Goal: Information Seeking & Learning: Learn about a topic

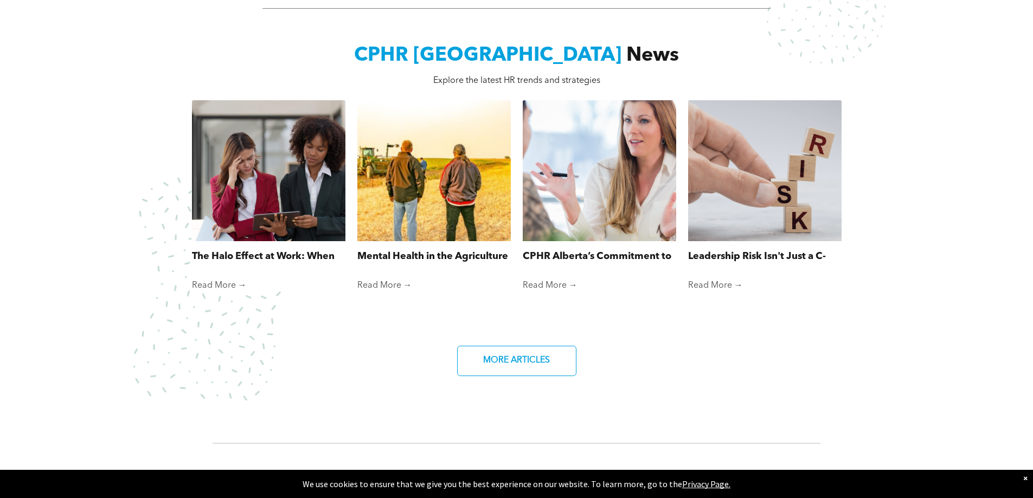
scroll to position [922, 0]
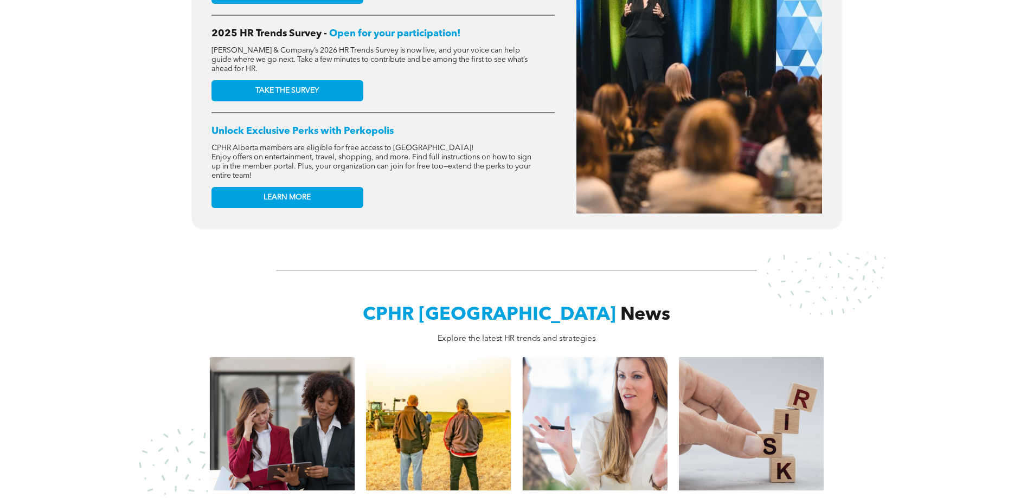
scroll to position [651, 0]
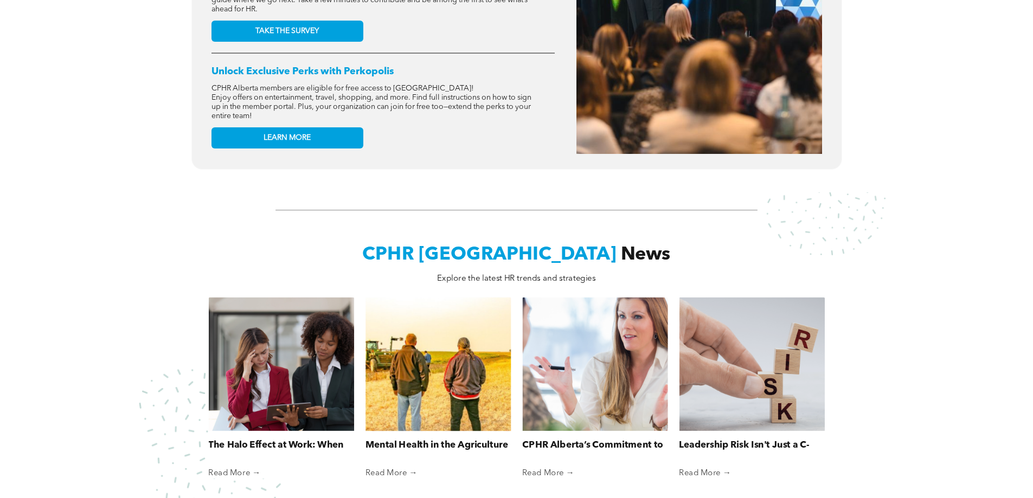
click at [453, 440] on link "Mental Health in the Agriculture Industry" at bounding box center [438, 446] width 145 height 14
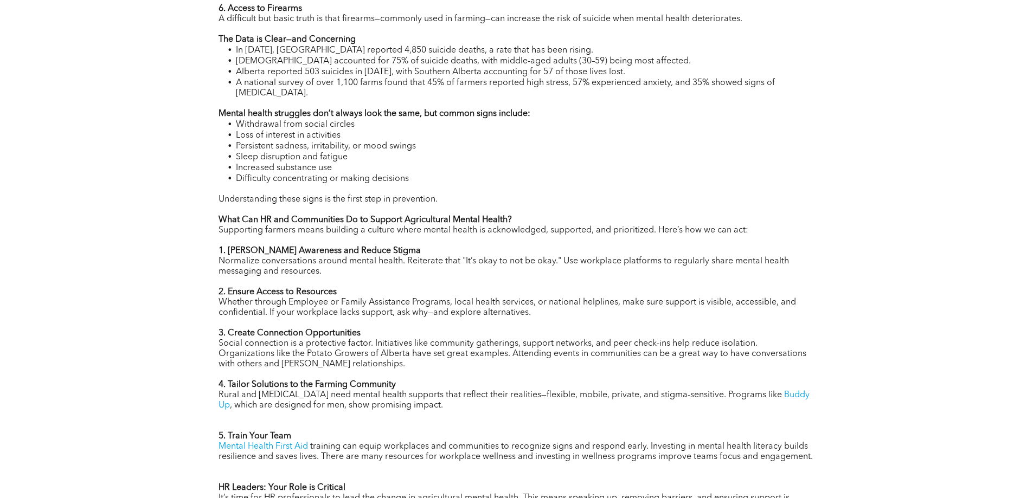
scroll to position [1031, 0]
